Goal: Transaction & Acquisition: Book appointment/travel/reservation

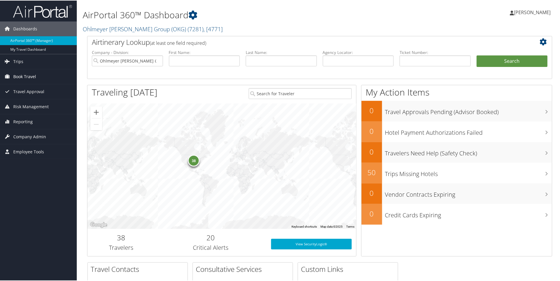
click at [22, 76] on span "Book Travel" at bounding box center [24, 76] width 23 height 15
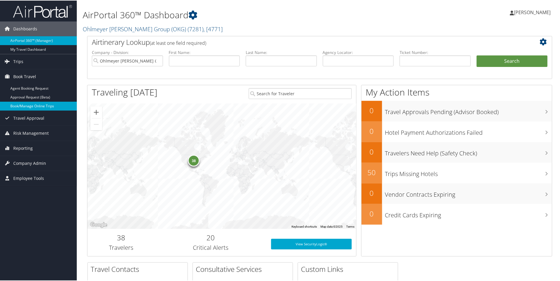
click at [23, 106] on link "Book/Manage Online Trips" at bounding box center [38, 105] width 77 height 9
